Goal: Navigation & Orientation: Understand site structure

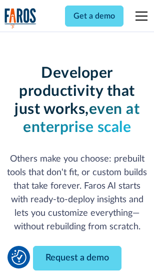
scroll to position [120, 0]
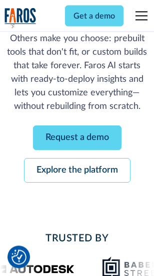
click at [77, 138] on link "Request a demo" at bounding box center [77, 138] width 89 height 25
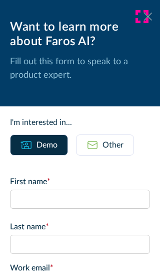
click at [144, 17] on icon at bounding box center [148, 17] width 8 height 8
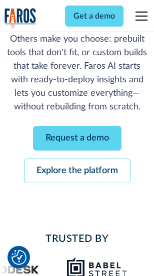
scroll to position [152, 0]
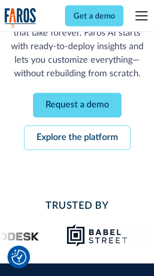
click at [77, 138] on link "Explore the platform" at bounding box center [77, 138] width 107 height 25
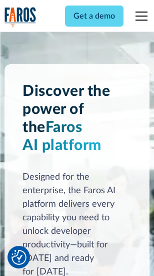
scroll to position [7633, 0]
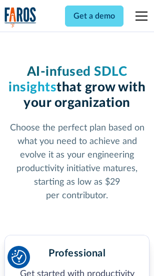
scroll to position [1588, 0]
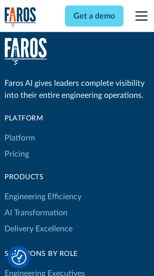
click at [20, 138] on link "Platform" at bounding box center [20, 138] width 31 height 16
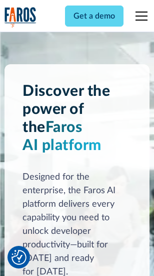
scroll to position [7955, 0]
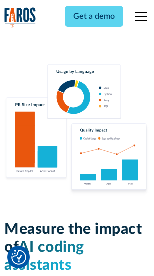
scroll to position [6256, 0]
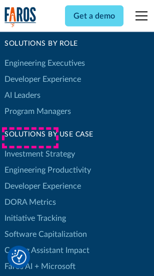
click at [30, 194] on link "DORA Metrics" at bounding box center [31, 202] width 52 height 16
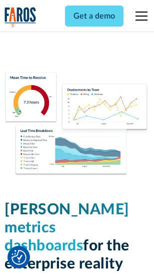
scroll to position [4436, 0]
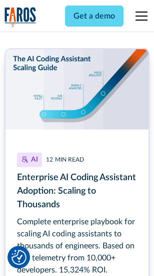
scroll to position [4564, 0]
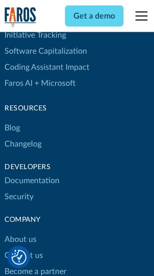
click at [23, 138] on link "Changelog" at bounding box center [23, 144] width 37 height 16
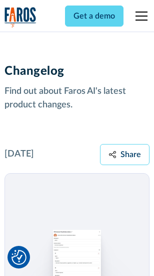
scroll to position [12287, 0]
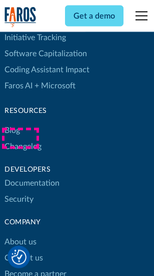
click at [20, 234] on link "About us" at bounding box center [21, 242] width 32 height 16
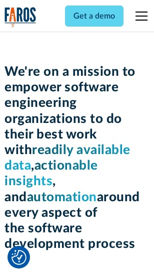
scroll to position [3465, 0]
